Goal: Information Seeking & Learning: Learn about a topic

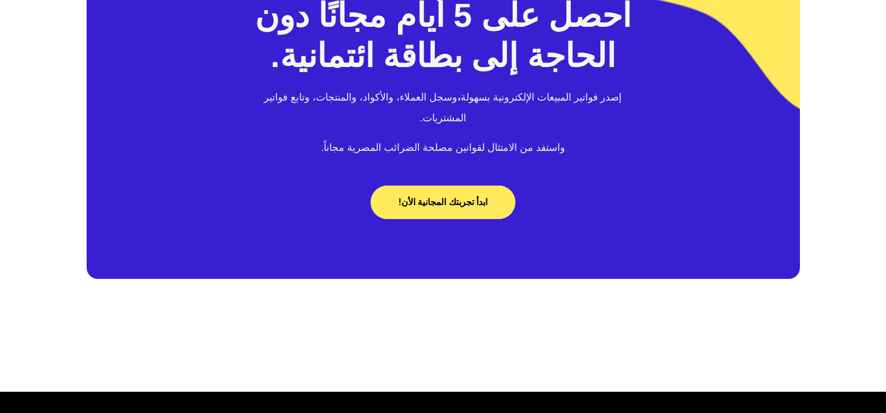
scroll to position [5409, 0]
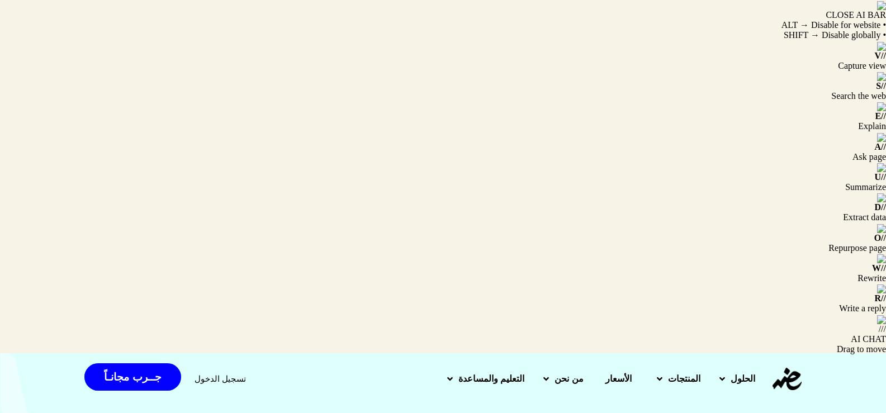
click at [788, 368] on img at bounding box center [786, 379] width 29 height 22
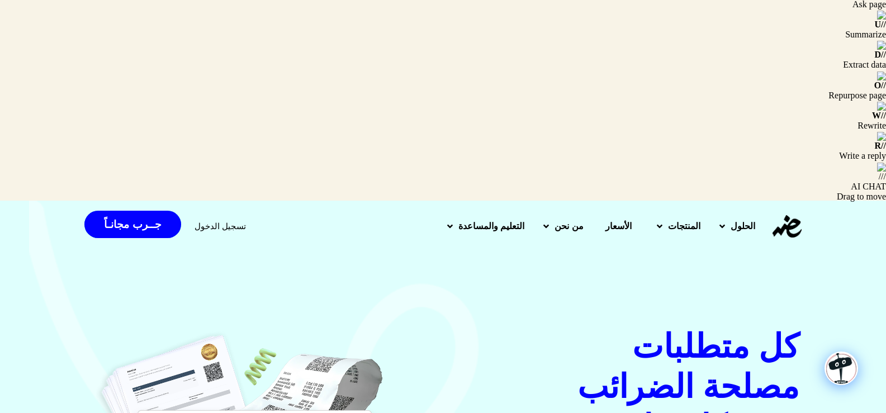
scroll to position [97, 0]
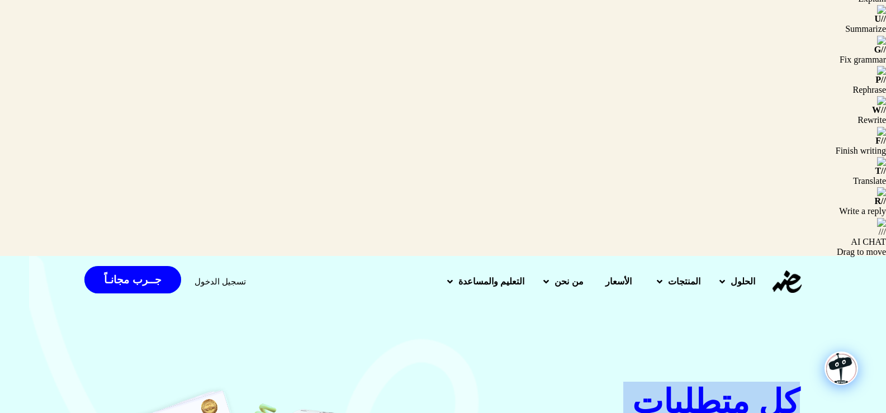
drag, startPoint x: 610, startPoint y: 137, endPoint x: 797, endPoint y: 31, distance: 215.5
drag, startPoint x: 795, startPoint y: 41, endPoint x: 613, endPoint y: 137, distance: 206.2
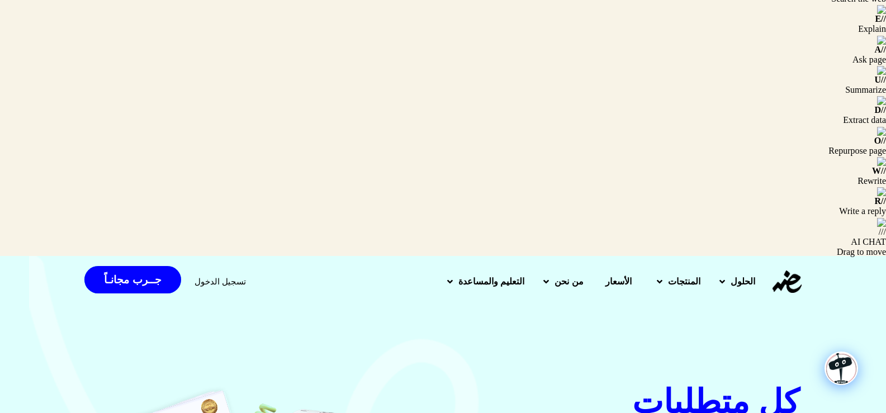
scroll to position [0, 0]
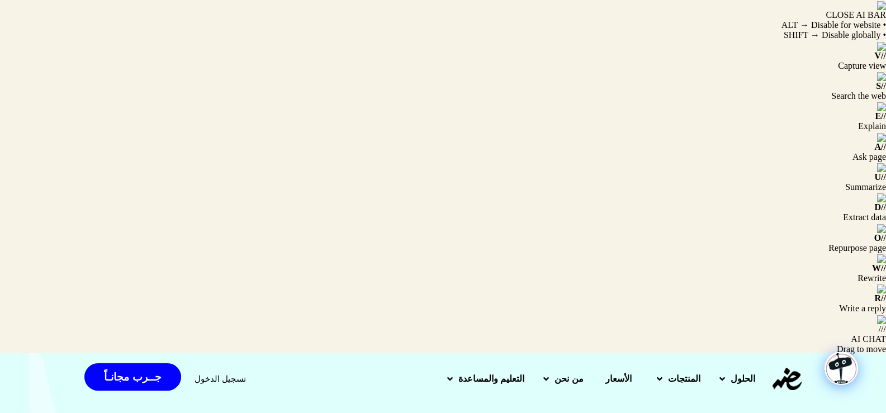
drag, startPoint x: 642, startPoint y: 149, endPoint x: 797, endPoint y: 146, distance: 154.8
drag, startPoint x: 797, startPoint y: 146, endPoint x: 644, endPoint y: 222, distance: 170.9
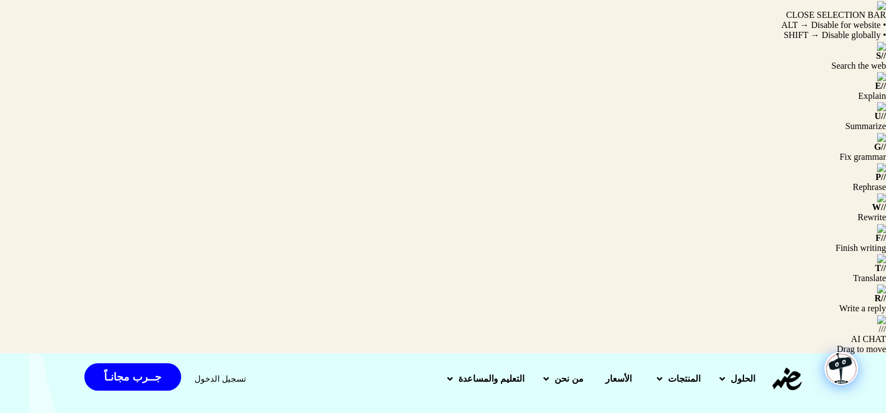
drag, startPoint x: 618, startPoint y: 234, endPoint x: 784, endPoint y: 134, distance: 193.9
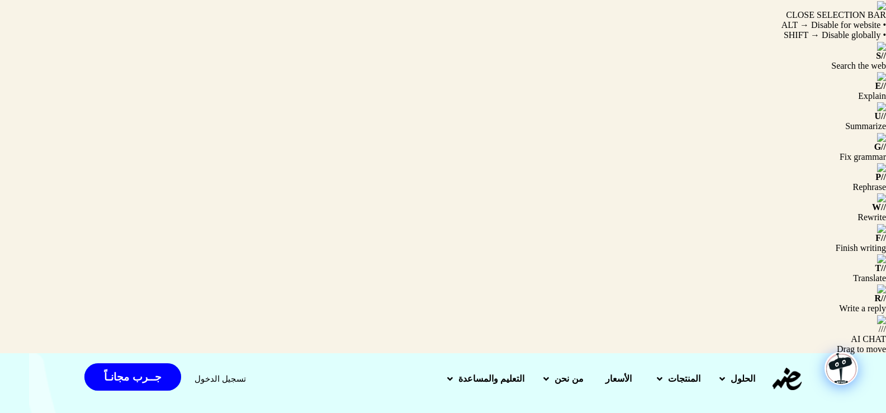
drag, startPoint x: 791, startPoint y: 137, endPoint x: 595, endPoint y: 228, distance: 215.7
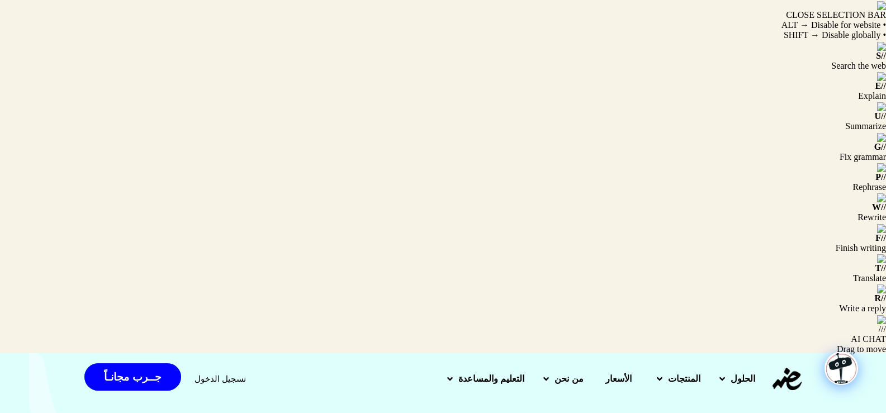
drag, startPoint x: 611, startPoint y: 228, endPoint x: 791, endPoint y: 131, distance: 204.2
drag, startPoint x: 790, startPoint y: 139, endPoint x: 621, endPoint y: 219, distance: 186.9
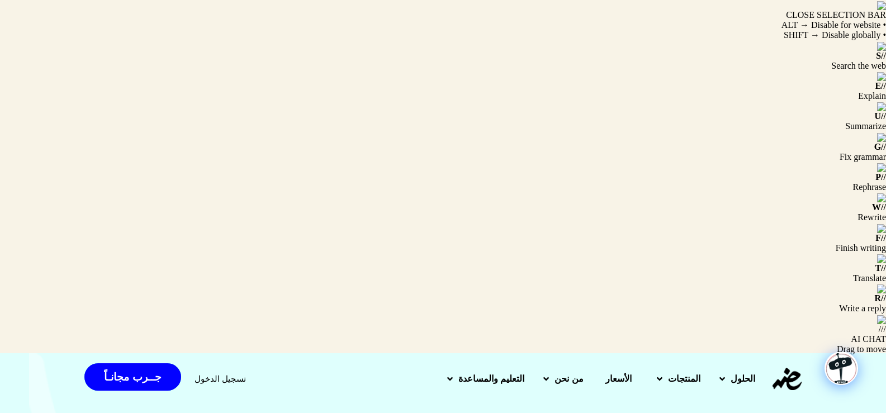
drag, startPoint x: 616, startPoint y: 229, endPoint x: 793, endPoint y: 142, distance: 197.7
drag, startPoint x: 793, startPoint y: 142, endPoint x: 608, endPoint y: 232, distance: 206.4
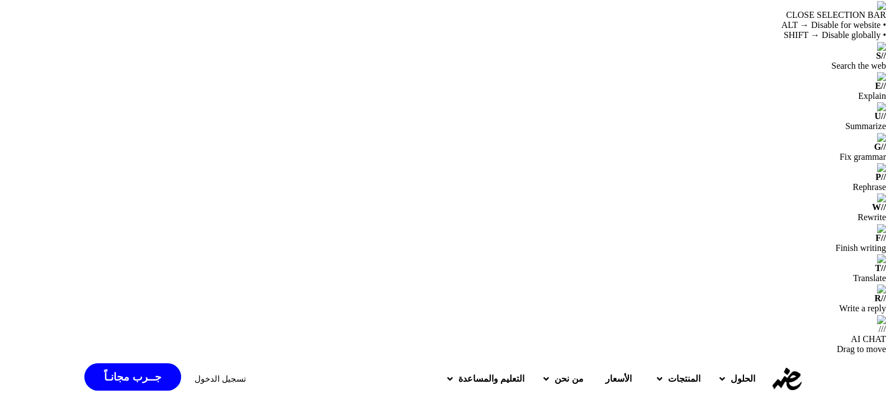
click at [778, 368] on img at bounding box center [786, 379] width 29 height 22
